Goal: Task Accomplishment & Management: Manage account settings

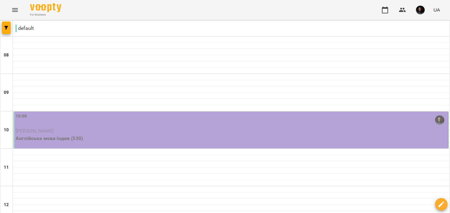
scroll to position [145, 0]
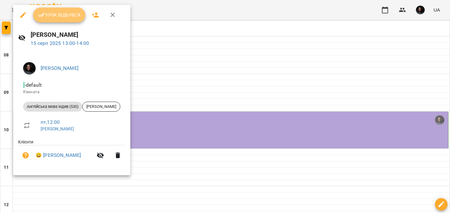
click at [63, 17] on span "Урок відбувся" at bounding box center [59, 14] width 42 height 7
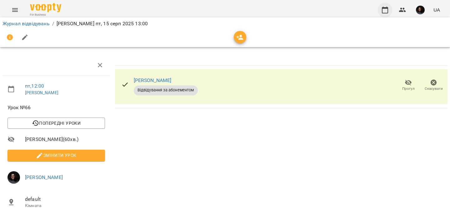
click at [388, 11] on icon "button" at bounding box center [385, 10] width 6 height 7
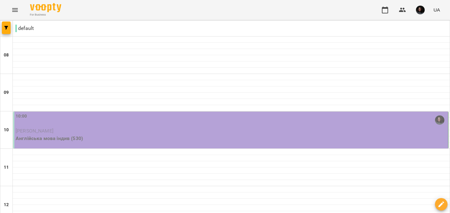
click at [188, 128] on p "[PERSON_NAME]" at bounding box center [231, 130] width 431 height 7
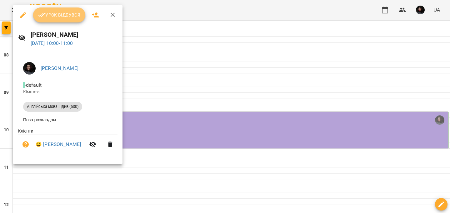
click at [73, 12] on span "Урок відбувся" at bounding box center [59, 14] width 42 height 7
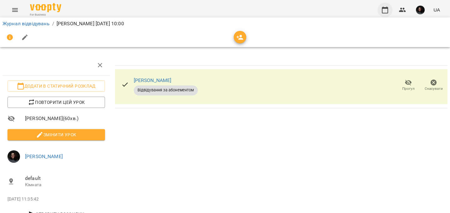
click at [381, 6] on button "button" at bounding box center [384, 9] width 15 height 15
